Goal: Task Accomplishment & Management: Complete application form

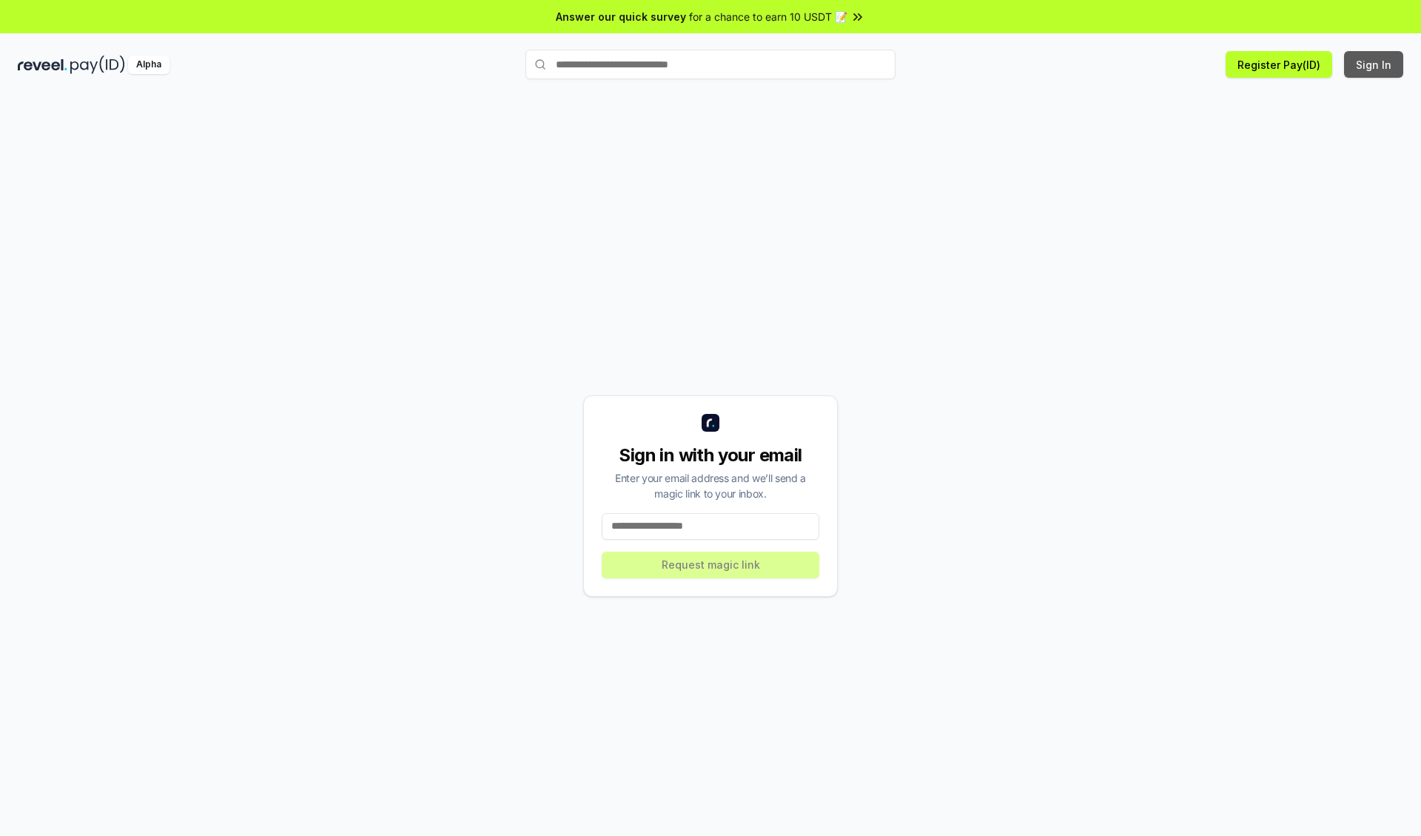
click at [1375, 64] on button "Sign In" at bounding box center [1373, 64] width 59 height 27
type input "**********"
click at [711, 564] on button "Request magic link" at bounding box center [711, 565] width 218 height 27
